Goal: Task Accomplishment & Management: Use online tool/utility

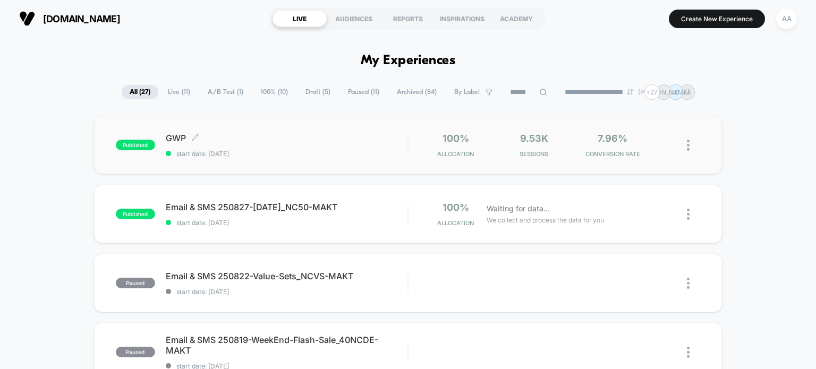
click at [117, 134] on div "published GWP Click to edit experience details Click to edit experience details…" at bounding box center [262, 145] width 292 height 25
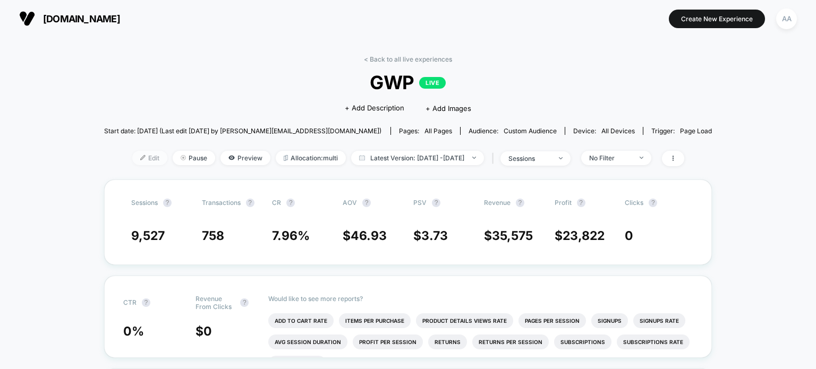
click at [138, 159] on span "Edit" at bounding box center [149, 158] width 35 height 14
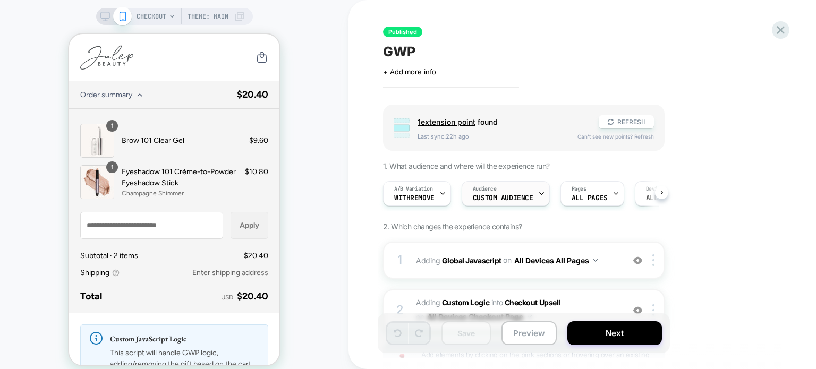
click at [508, 195] on span "Custom Audience" at bounding box center [503, 198] width 61 height 7
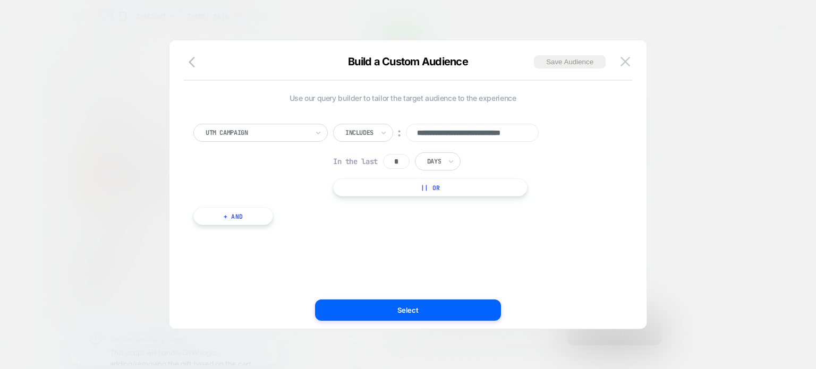
scroll to position [0, 28]
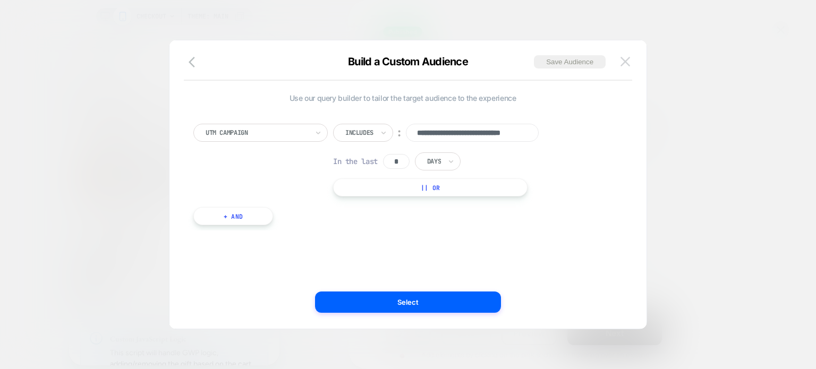
click at [623, 66] on button at bounding box center [626, 62] width 16 height 16
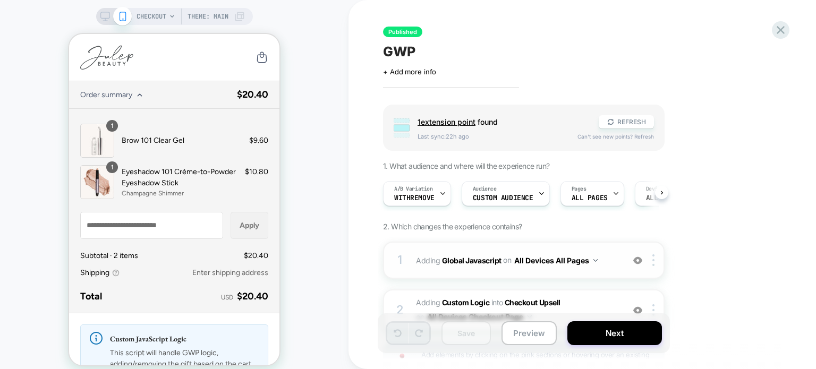
click at [404, 254] on div "1" at bounding box center [400, 260] width 11 height 21
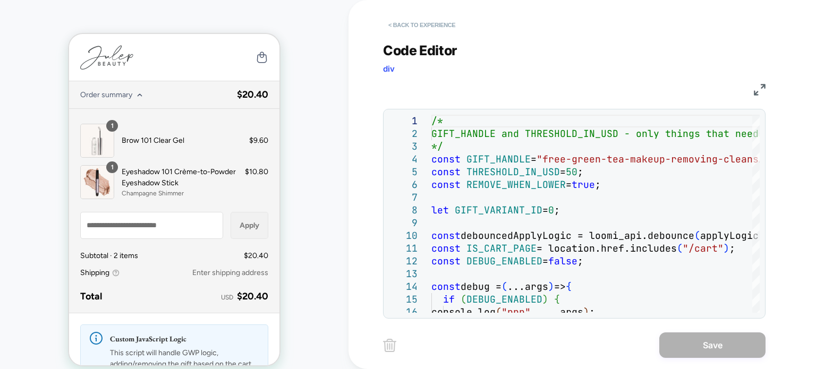
click at [420, 23] on button "< Back to experience" at bounding box center [422, 24] width 78 height 17
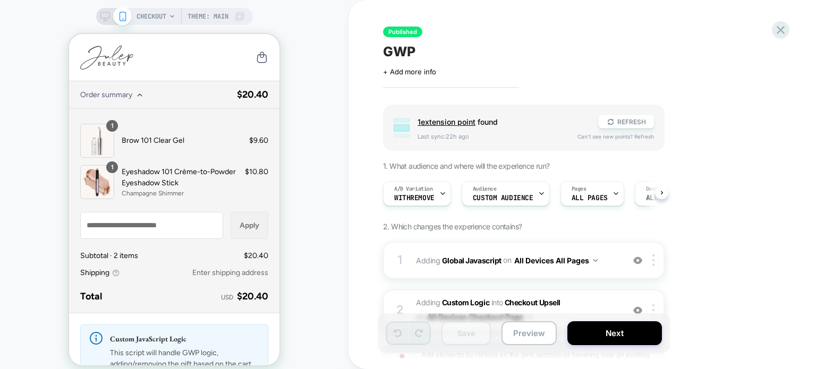
scroll to position [0, 0]
click at [493, 197] on span "Custom Audience" at bounding box center [503, 198] width 61 height 7
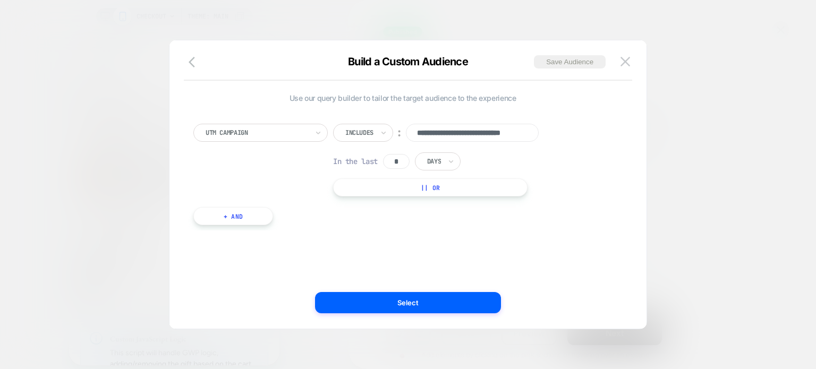
scroll to position [0, 28]
click at [436, 189] on button "|| Or" at bounding box center [430, 188] width 195 height 18
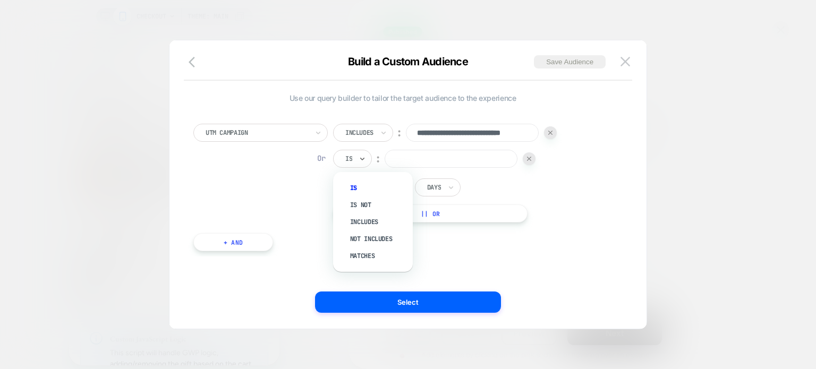
click at [356, 159] on div "Is" at bounding box center [352, 159] width 39 height 18
click at [354, 163] on div "Is" at bounding box center [352, 159] width 39 height 18
click at [366, 219] on div "Includes" at bounding box center [378, 222] width 69 height 17
click at [431, 150] on input at bounding box center [472, 159] width 133 height 18
paste input "**********"
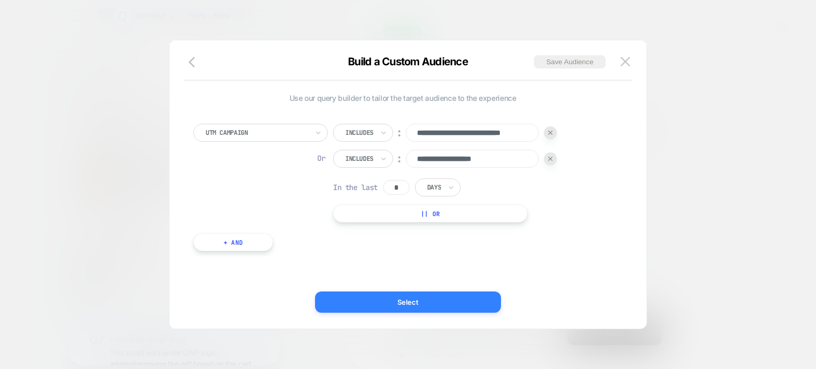
type input "**********"
click at [400, 303] on button "Select" at bounding box center [408, 302] width 186 height 21
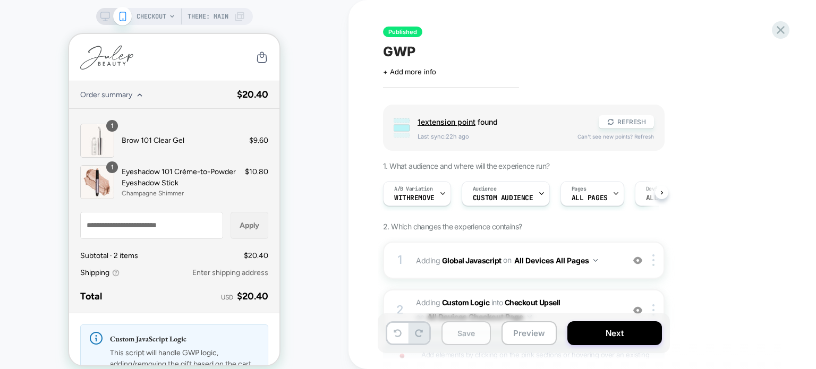
click at [470, 327] on button "Save" at bounding box center [466, 334] width 49 height 24
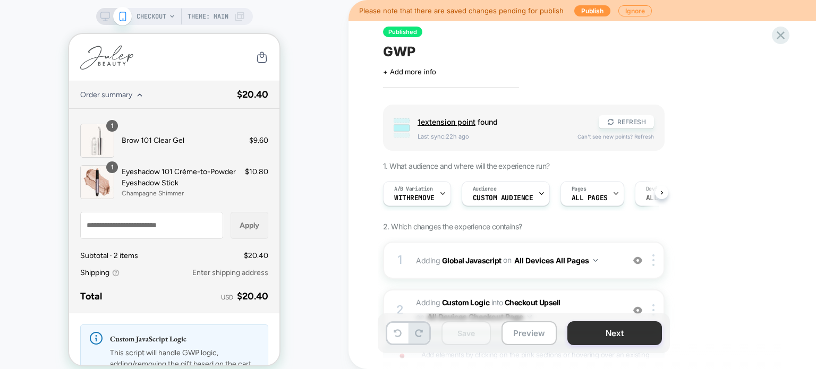
click at [616, 338] on button "Next" at bounding box center [615, 334] width 95 height 24
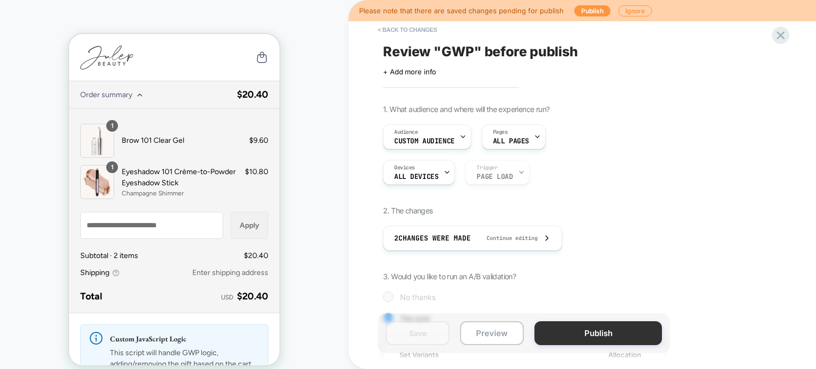
click at [580, 328] on button "Publish" at bounding box center [599, 334] width 128 height 24
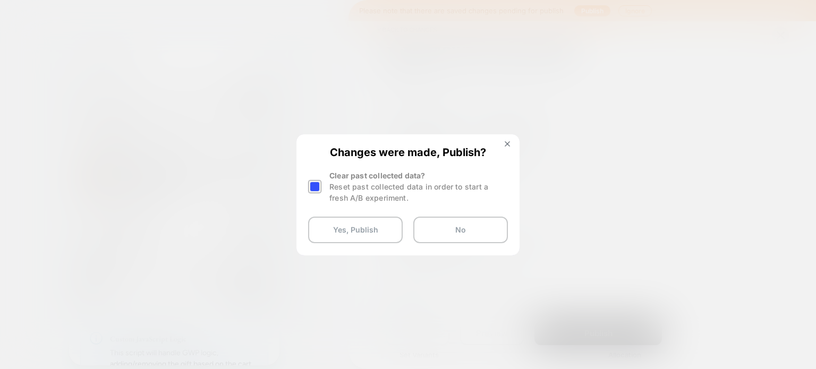
click at [317, 185] on div at bounding box center [314, 186] width 13 height 13
click at [363, 236] on button "Yes, Publish" at bounding box center [355, 230] width 95 height 27
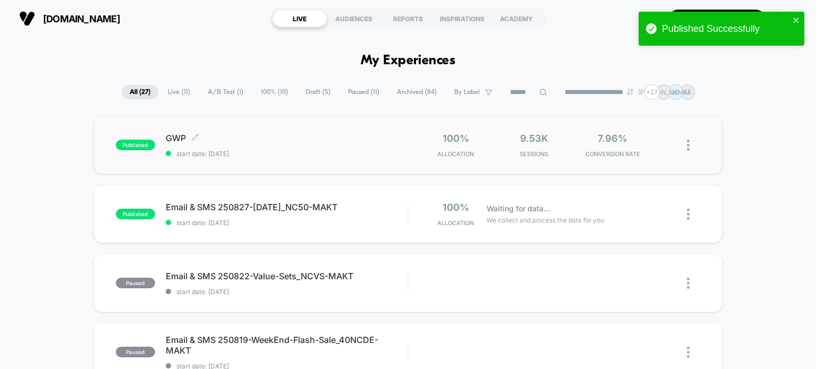
click at [133, 143] on span "published" at bounding box center [135, 145] width 39 height 11
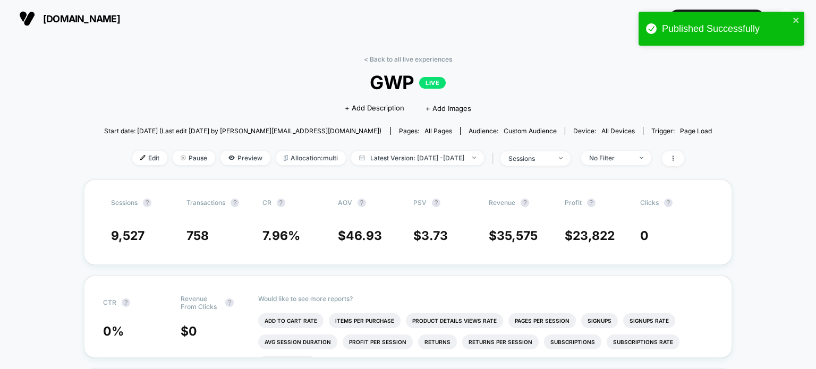
click at [115, 151] on div "Edit Pause Preview Allocation: multi Latest Version: [DATE] - [DATE] | sessions…" at bounding box center [408, 158] width 608 height 15
click at [132, 158] on span "Edit" at bounding box center [149, 158] width 35 height 14
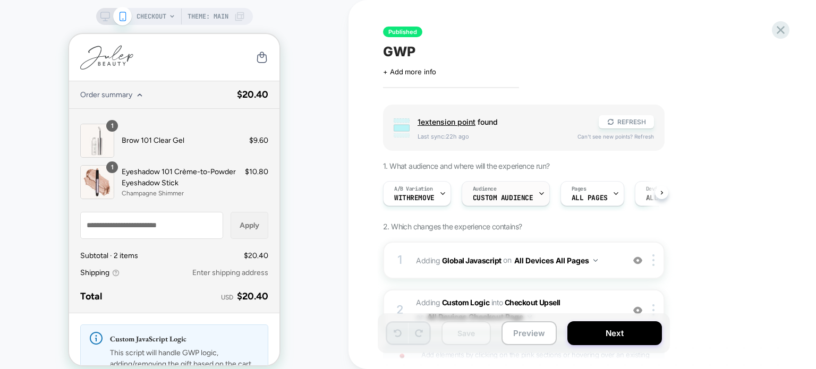
click at [484, 191] on span "Audience" at bounding box center [485, 188] width 24 height 7
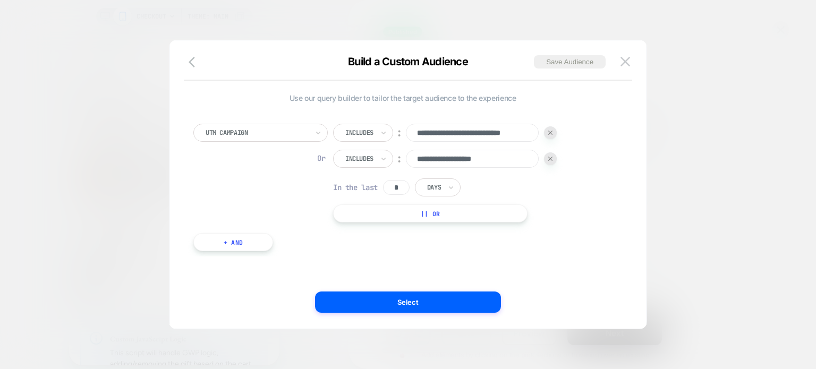
click at [459, 161] on input "**********" at bounding box center [472, 159] width 133 height 18
click at [461, 160] on input "**********" at bounding box center [472, 159] width 133 height 18
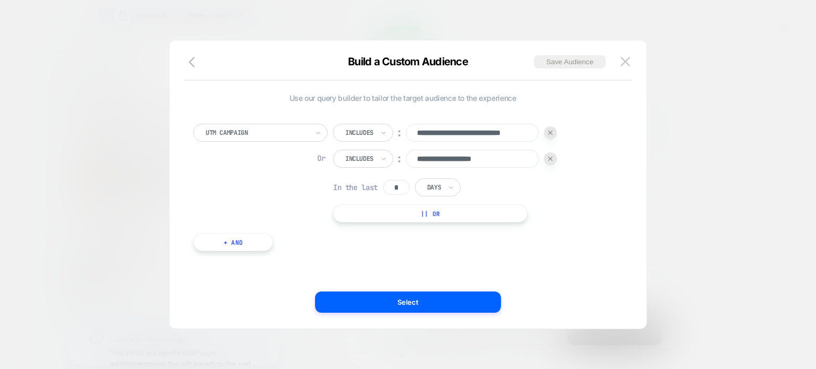
click at [461, 160] on input "**********" at bounding box center [472, 159] width 133 height 18
paste input "*******"
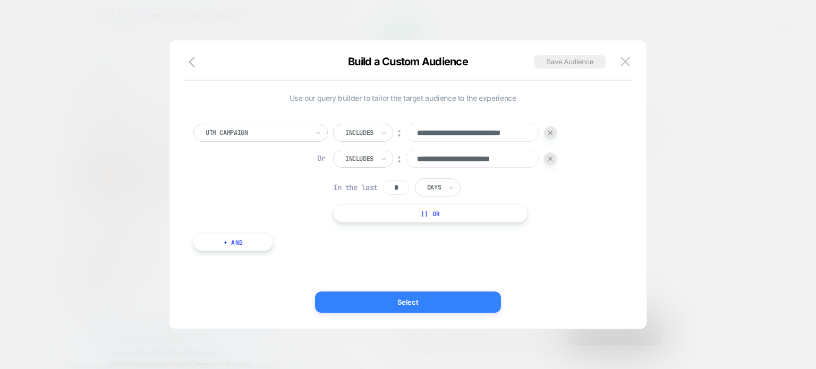
type input "**********"
click at [445, 298] on button "Select" at bounding box center [408, 302] width 186 height 21
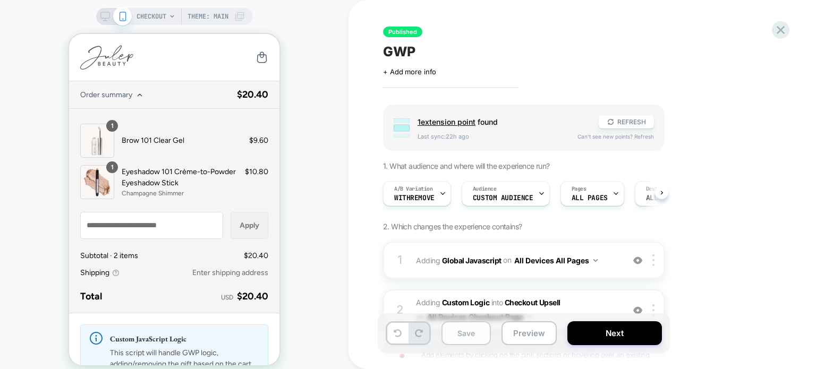
click at [464, 326] on button "Save" at bounding box center [466, 334] width 49 height 24
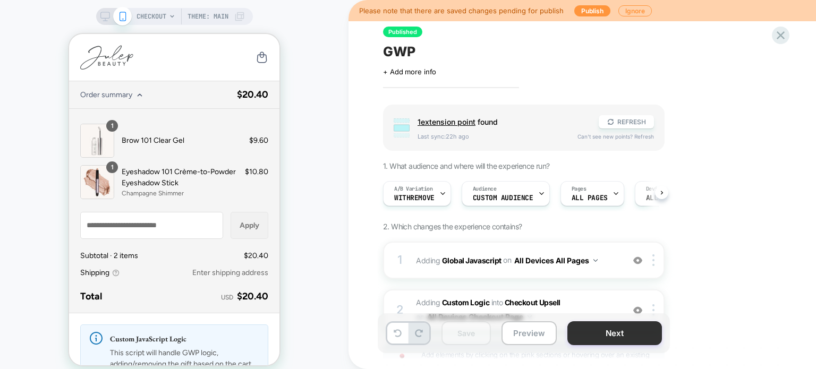
click at [624, 342] on button "Next" at bounding box center [615, 334] width 95 height 24
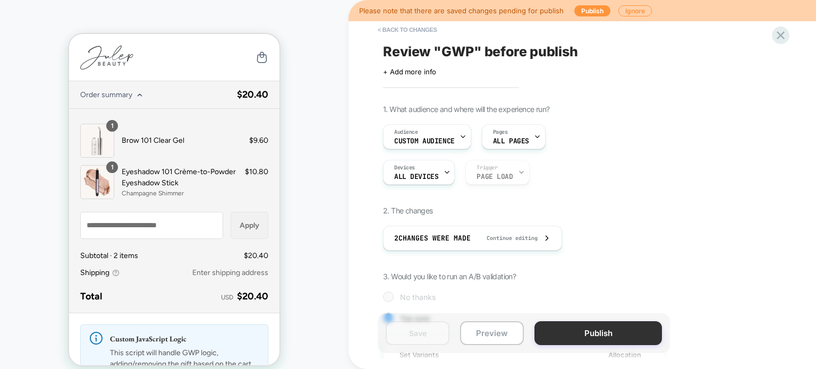
click at [574, 330] on button "Publish" at bounding box center [599, 334] width 128 height 24
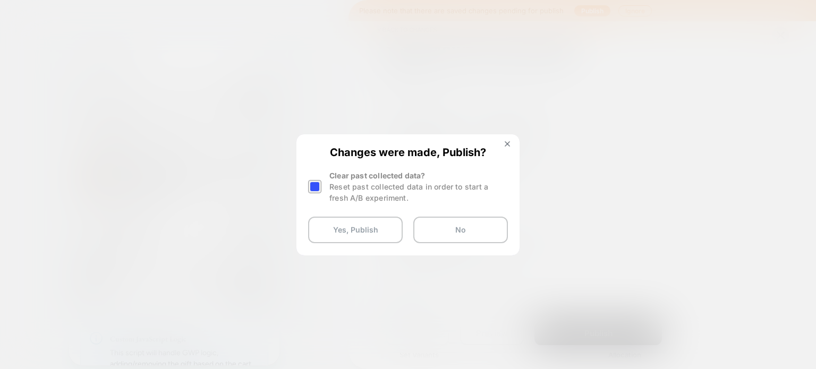
click at [317, 183] on div at bounding box center [314, 186] width 13 height 13
click at [356, 223] on button "Yes, Publish" at bounding box center [355, 230] width 95 height 27
